Goal: Check status: Check status

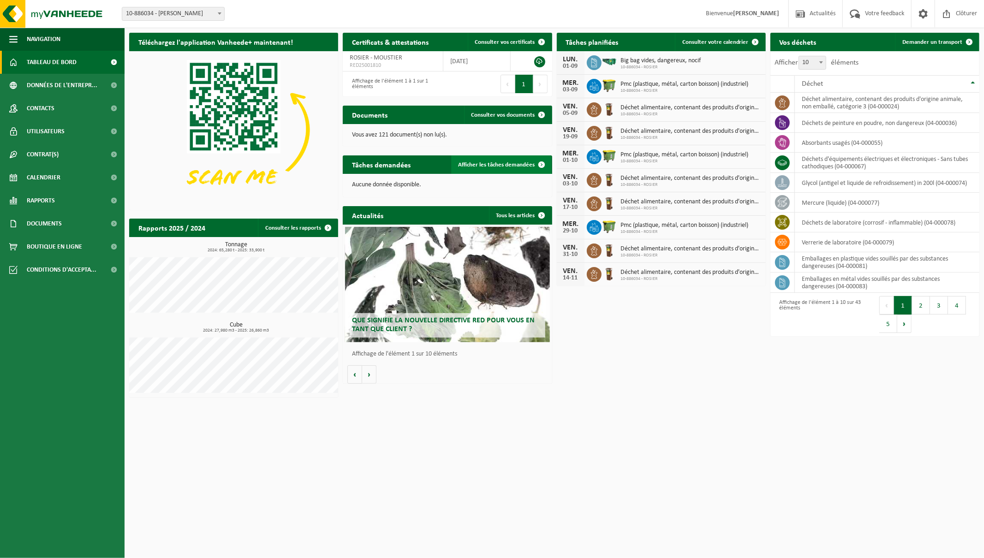
click at [514, 165] on span "Afficher les tâches demandées" at bounding box center [497, 165] width 77 height 6
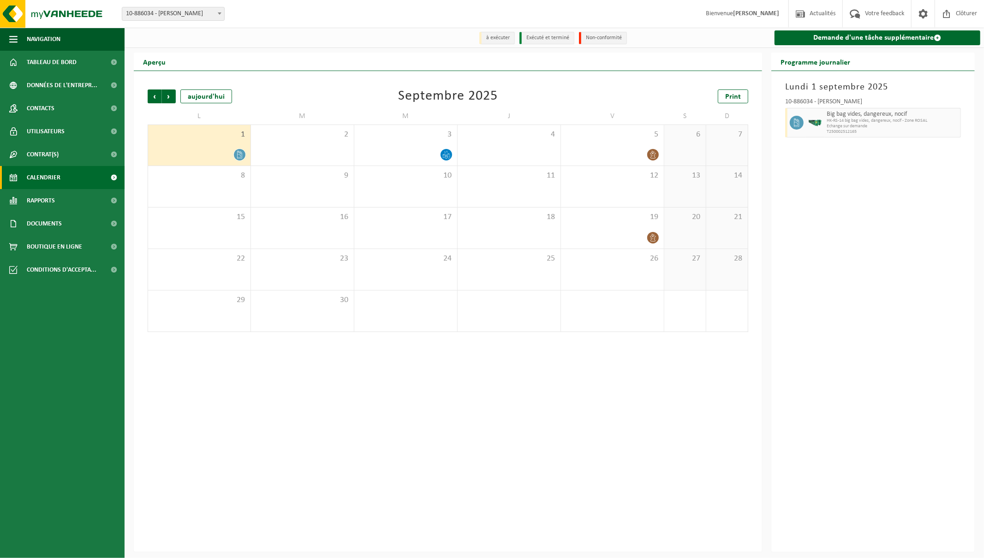
click at [241, 155] on icon at bounding box center [240, 155] width 8 height 8
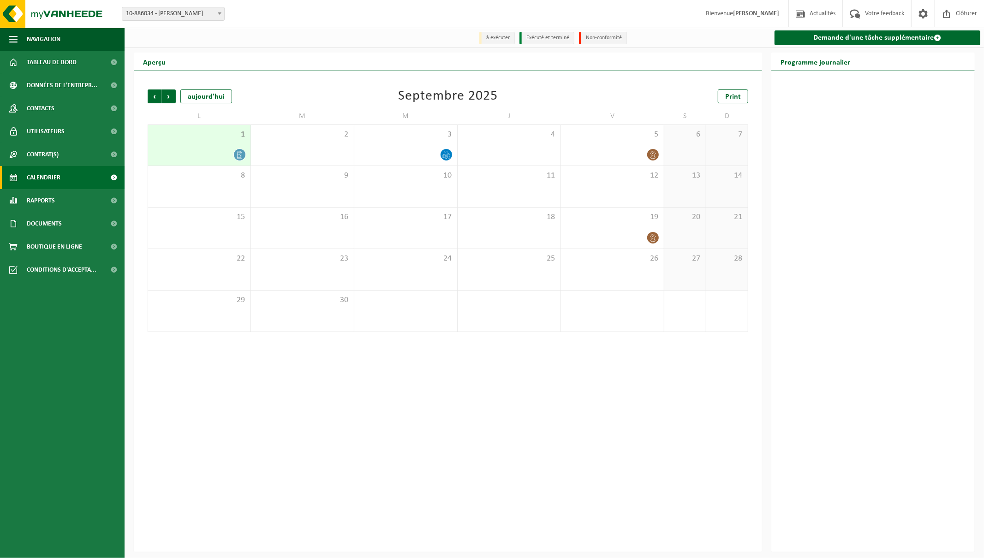
click at [239, 154] on icon at bounding box center [240, 155] width 8 height 8
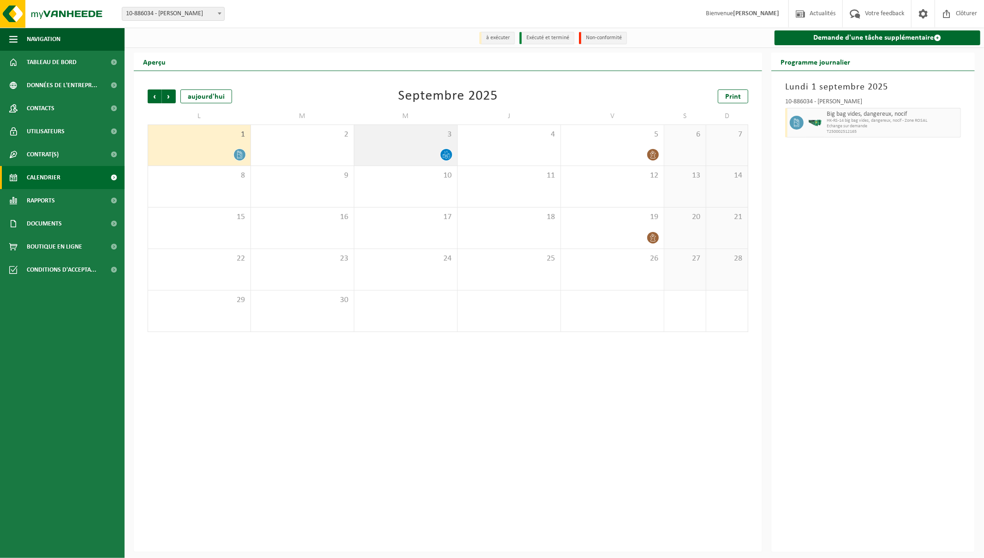
click at [449, 153] on icon at bounding box center [446, 155] width 8 height 8
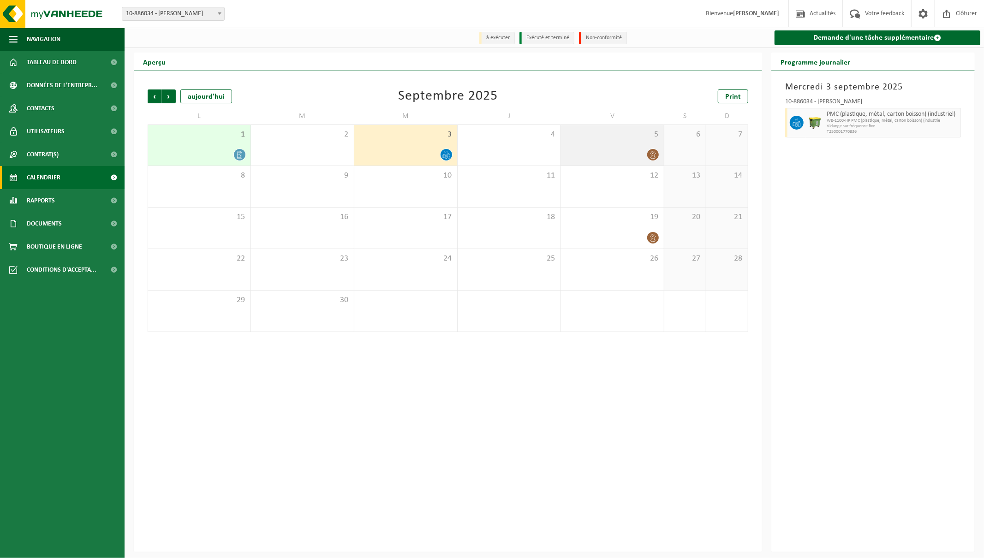
click at [653, 154] on icon at bounding box center [653, 155] width 8 height 8
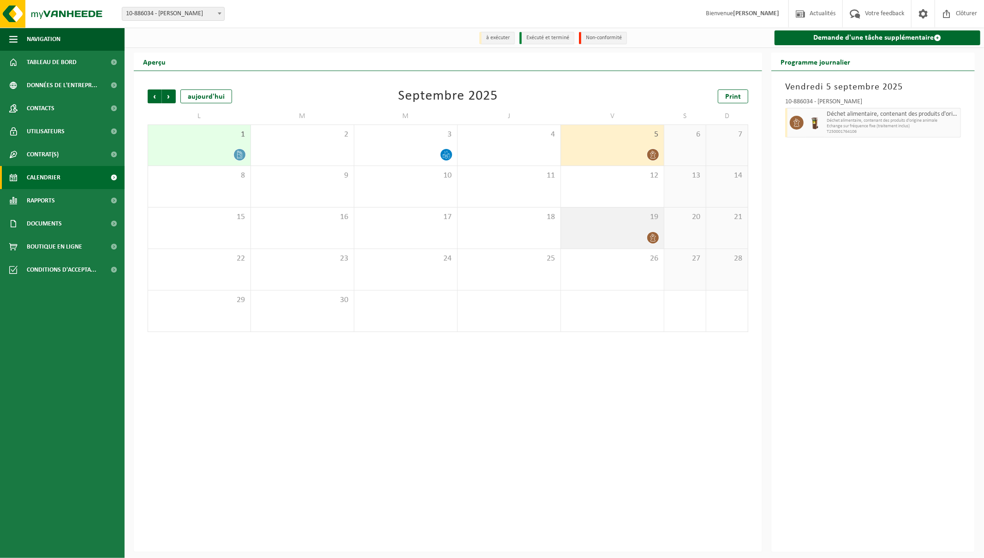
click at [654, 233] on span at bounding box center [653, 238] width 12 height 12
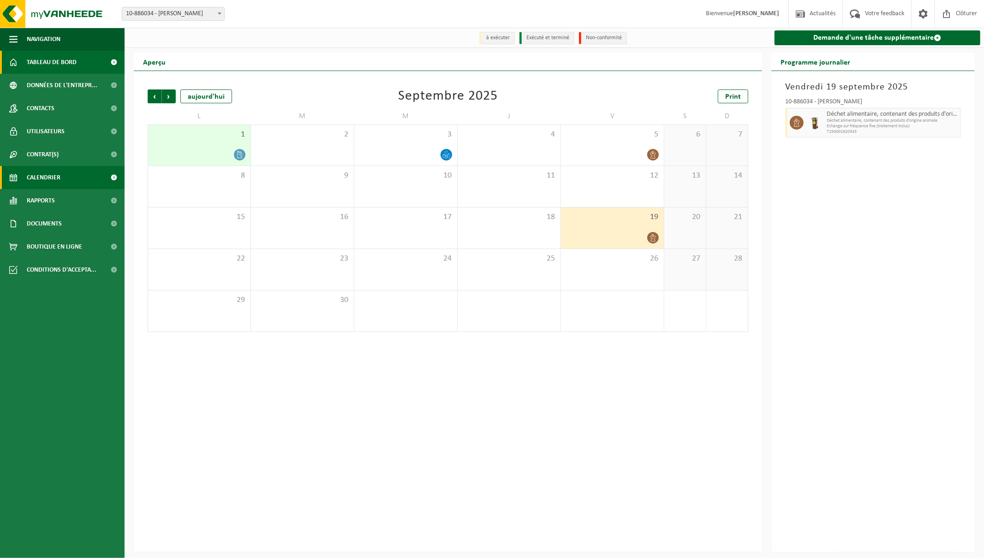
click at [51, 58] on span "Tableau de bord" at bounding box center [52, 62] width 50 height 23
